Goal: Task Accomplishment & Management: Use online tool/utility

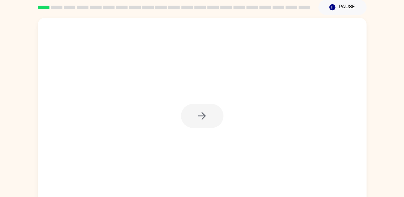
scroll to position [26, 0]
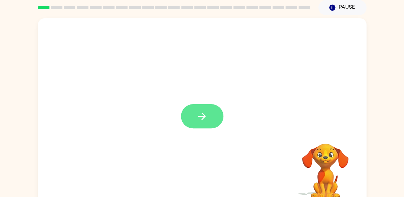
click at [206, 121] on icon "button" at bounding box center [202, 117] width 12 height 12
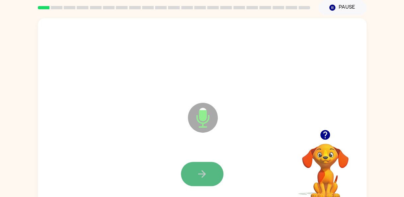
click at [205, 175] on icon "button" at bounding box center [202, 174] width 8 height 8
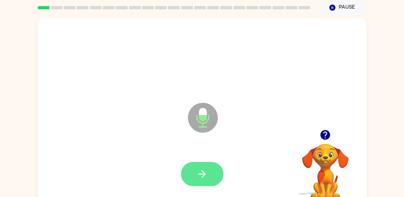
click at [206, 174] on icon "button" at bounding box center [202, 174] width 12 height 12
click at [201, 175] on icon "button" at bounding box center [202, 174] width 12 height 12
click at [198, 169] on icon "button" at bounding box center [202, 174] width 12 height 12
click at [198, 170] on icon "button" at bounding box center [202, 174] width 12 height 12
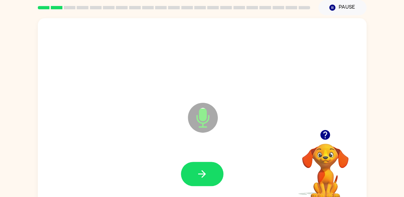
click at [198, 170] on icon "button" at bounding box center [202, 174] width 12 height 12
click at [205, 173] on icon "button" at bounding box center [202, 174] width 12 height 12
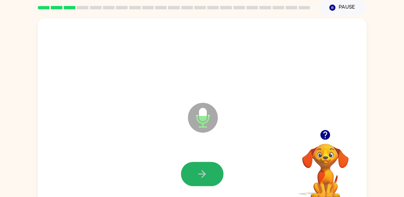
click at [205, 173] on icon "button" at bounding box center [202, 174] width 12 height 12
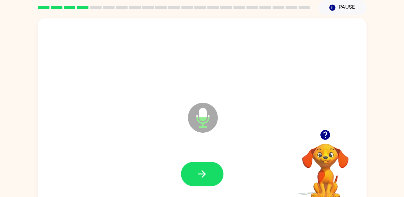
click at [205, 173] on icon "button" at bounding box center [202, 174] width 12 height 12
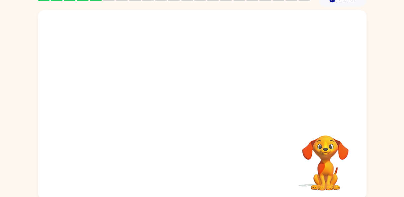
scroll to position [36, 0]
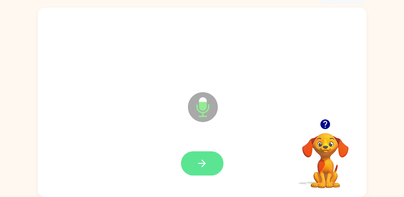
click at [194, 159] on button "button" at bounding box center [202, 163] width 43 height 24
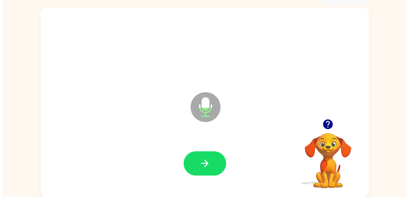
scroll to position [0, 0]
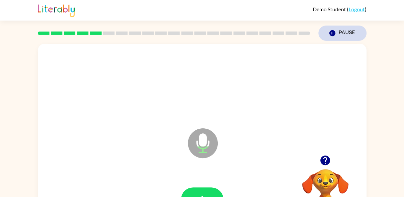
click at [337, 35] on button "Pause Pause" at bounding box center [342, 33] width 48 height 15
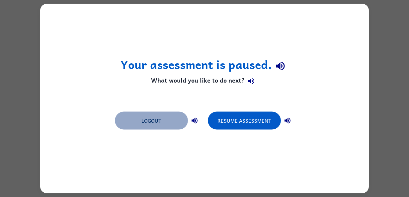
click at [143, 125] on button "Logout" at bounding box center [151, 121] width 73 height 18
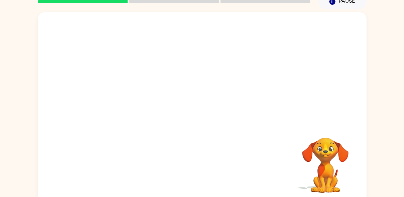
scroll to position [36, 0]
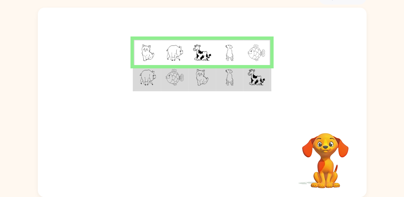
click at [160, 84] on td at bounding box center [147, 78] width 27 height 26
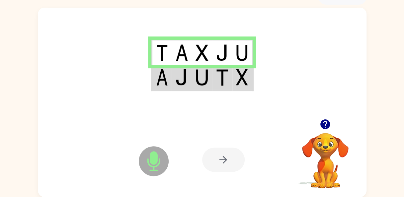
click at [221, 157] on div at bounding box center [223, 160] width 43 height 24
click at [211, 85] on td at bounding box center [202, 78] width 20 height 26
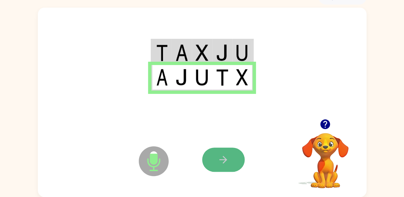
click at [226, 163] on icon "button" at bounding box center [224, 160] width 12 height 12
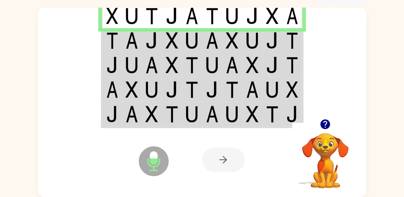
click at [130, 44] on img at bounding box center [132, 40] width 13 height 17
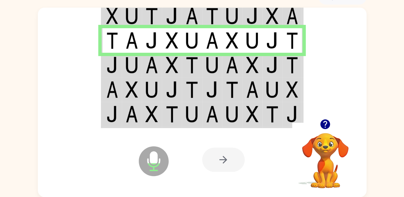
click at [226, 65] on img at bounding box center [232, 65] width 13 height 17
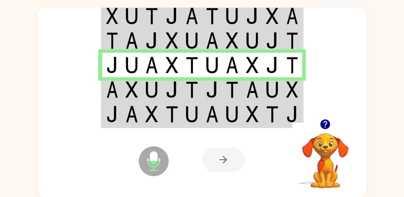
click at [220, 94] on td at bounding box center [212, 89] width 20 height 25
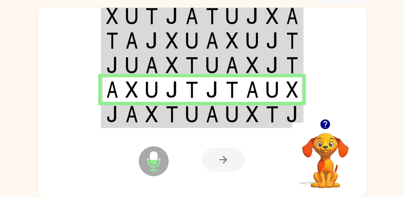
click at [220, 114] on td at bounding box center [212, 115] width 20 height 26
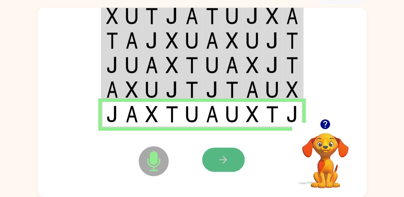
click at [215, 162] on button "button" at bounding box center [223, 160] width 43 height 24
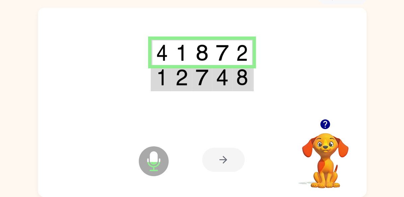
click at [211, 76] on td at bounding box center [202, 78] width 20 height 26
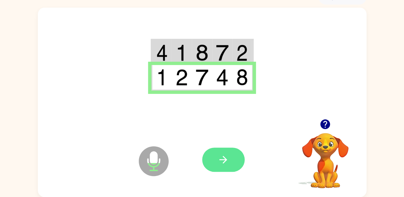
click at [228, 156] on icon "button" at bounding box center [224, 160] width 12 height 12
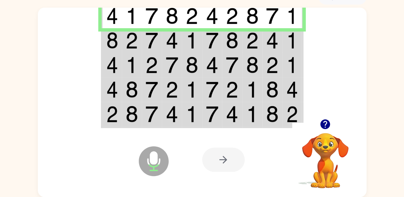
click at [279, 41] on td at bounding box center [272, 40] width 20 height 25
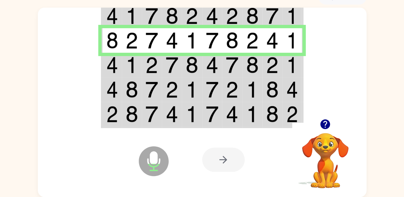
click at [280, 66] on td at bounding box center [272, 65] width 20 height 25
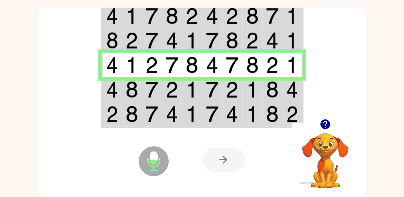
click at [279, 97] on td at bounding box center [272, 89] width 20 height 25
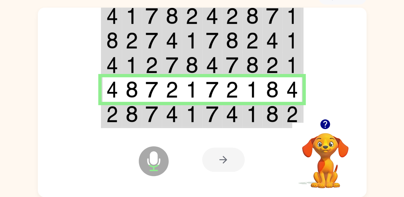
click at [272, 107] on img at bounding box center [272, 114] width 13 height 17
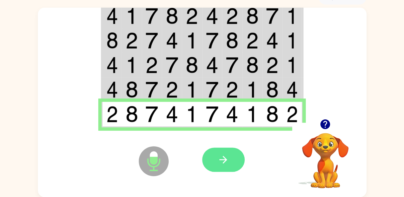
click at [230, 163] on button "button" at bounding box center [223, 160] width 43 height 24
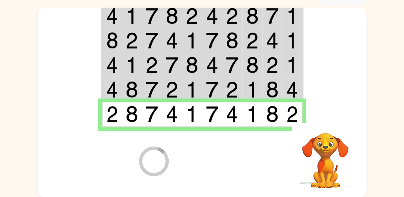
scroll to position [24, 0]
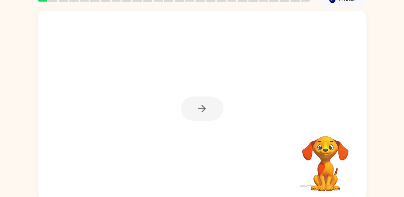
scroll to position [36, 0]
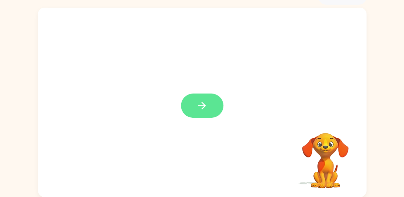
click at [207, 108] on icon "button" at bounding box center [202, 106] width 12 height 12
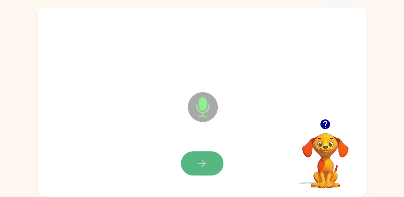
click at [193, 166] on button "button" at bounding box center [202, 163] width 43 height 24
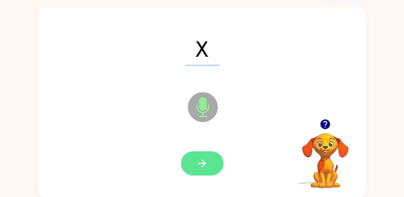
click at [200, 164] on icon "button" at bounding box center [202, 164] width 12 height 12
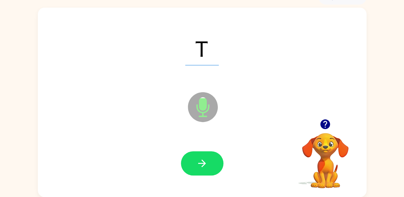
click at [200, 164] on icon "button" at bounding box center [202, 164] width 12 height 12
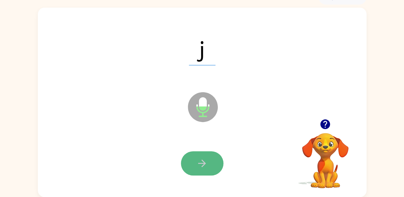
click at [200, 164] on icon "button" at bounding box center [202, 164] width 12 height 12
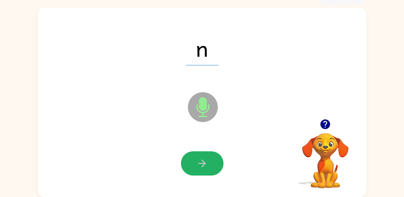
click at [200, 164] on icon "button" at bounding box center [202, 164] width 12 height 12
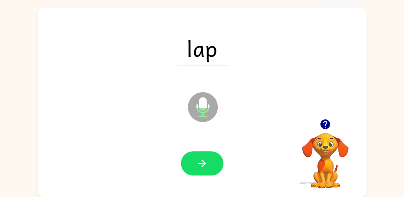
click at [200, 164] on icon "button" at bounding box center [202, 164] width 12 height 12
click at [329, 125] on icon "button" at bounding box center [325, 125] width 10 height 10
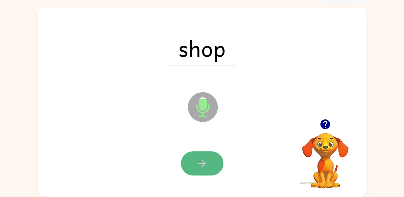
click at [204, 163] on icon "button" at bounding box center [202, 164] width 8 height 8
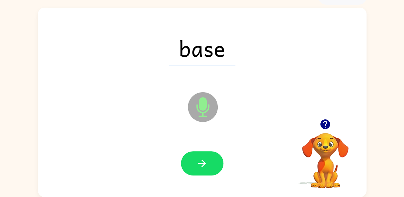
click at [204, 163] on icon "button" at bounding box center [202, 164] width 8 height 8
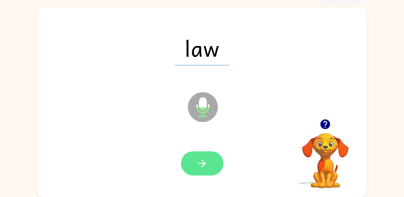
click at [204, 164] on icon "button" at bounding box center [202, 164] width 8 height 8
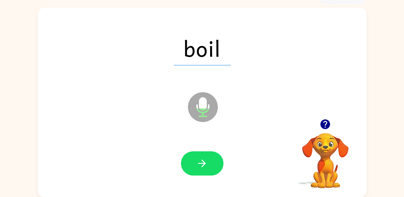
click at [204, 164] on icon "button" at bounding box center [202, 164] width 8 height 8
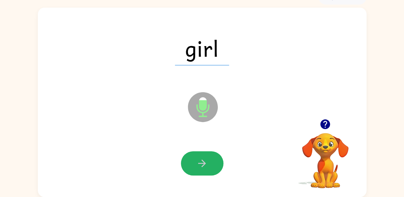
click at [204, 164] on icon "button" at bounding box center [202, 164] width 8 height 8
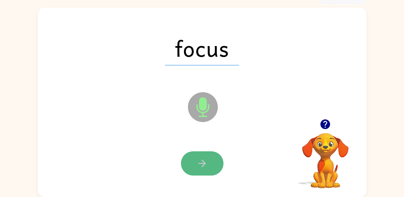
click at [208, 162] on icon "button" at bounding box center [202, 164] width 12 height 12
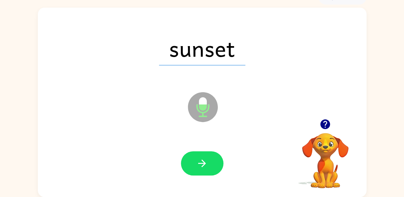
click at [208, 162] on icon "button" at bounding box center [202, 164] width 12 height 12
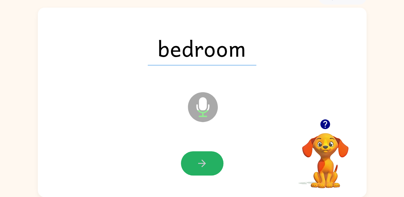
click at [208, 162] on icon "button" at bounding box center [202, 164] width 12 height 12
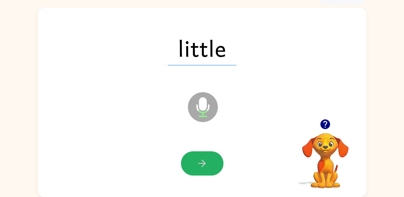
click at [208, 162] on icon "button" at bounding box center [202, 164] width 12 height 12
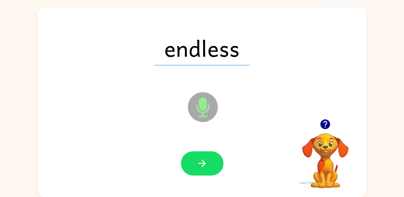
click at [208, 162] on icon "button" at bounding box center [202, 164] width 12 height 12
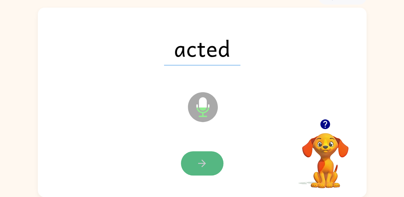
click at [208, 162] on icon "button" at bounding box center [202, 164] width 12 height 12
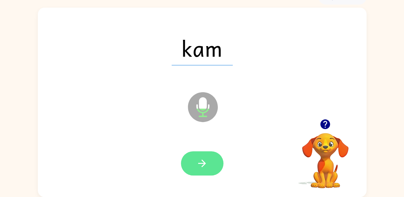
click at [205, 169] on button "button" at bounding box center [202, 163] width 43 height 24
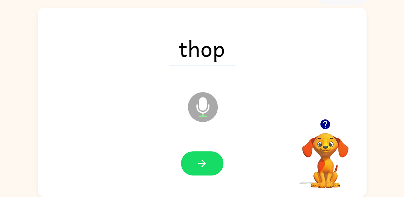
click at [205, 169] on button "button" at bounding box center [202, 163] width 43 height 24
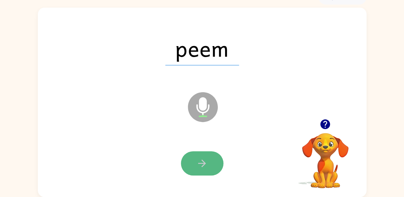
click at [200, 162] on icon "button" at bounding box center [202, 164] width 12 height 12
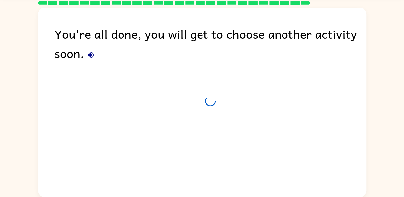
scroll to position [24, 0]
